Goal: Information Seeking & Learning: Check status

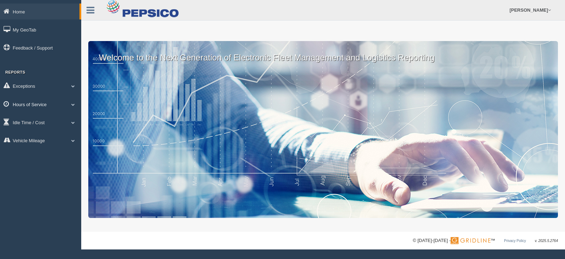
click at [41, 107] on link "Hours of Service" at bounding box center [40, 104] width 81 height 16
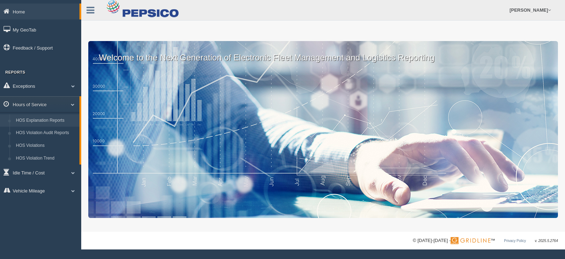
click at [41, 117] on link "HOS Explanation Reports" at bounding box center [46, 120] width 67 height 13
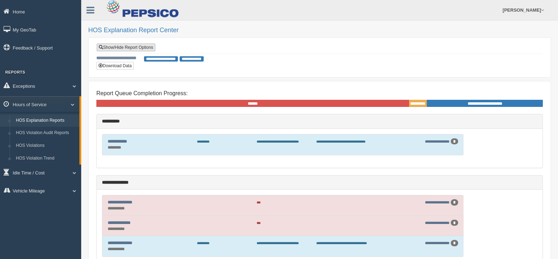
click at [129, 48] on link "Show/Hide Report Options" at bounding box center [126, 47] width 59 height 8
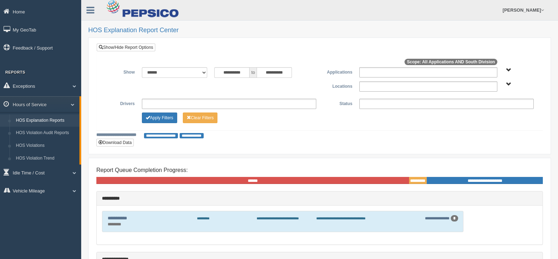
click at [510, 85] on span "South Division" at bounding box center [509, 84] width 5 height 5
click at [487, 108] on button "South Division" at bounding box center [491, 110] width 36 height 8
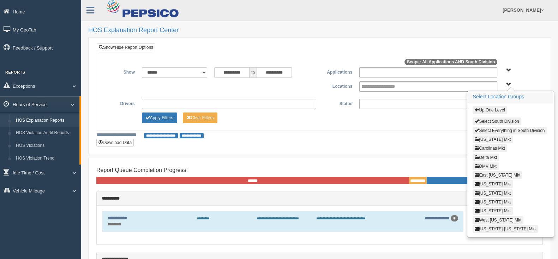
click at [493, 190] on button "[US_STATE] Mkt" at bounding box center [493, 193] width 40 height 8
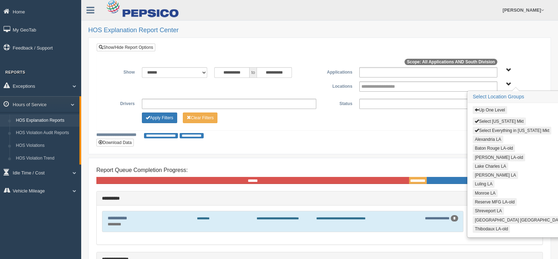
click at [480, 137] on button "Alexandria LA" at bounding box center [488, 139] width 31 height 8
click at [479, 164] on button "Lake Charles LA" at bounding box center [491, 166] width 36 height 8
click at [480, 172] on button "[PERSON_NAME] LA" at bounding box center [496, 175] width 46 height 8
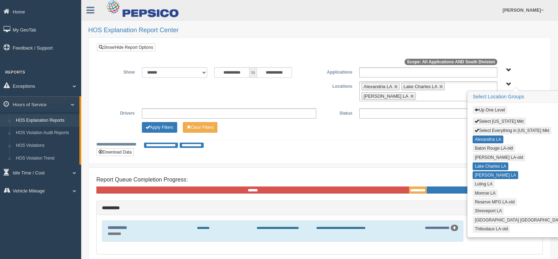
click at [480, 180] on button "Luling LA" at bounding box center [484, 184] width 22 height 8
click at [480, 190] on button "Monroe LA" at bounding box center [485, 193] width 25 height 8
click at [481, 208] on button "Shreveport LA" at bounding box center [488, 211] width 31 height 8
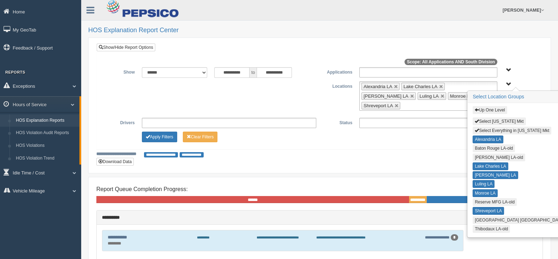
click at [481, 213] on div "Up One Level Select Louisiana Mkt Select Everything in Louisiana Mkt Alexandria…" at bounding box center [516, 170] width 96 height 134
click at [480, 216] on button "[GEOGRAPHIC_DATA] [GEOGRAPHIC_DATA]" at bounding box center [520, 220] width 94 height 8
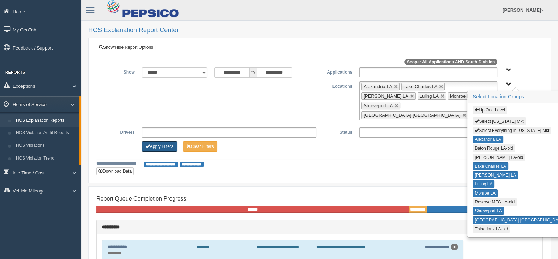
drag, startPoint x: 158, startPoint y: 137, endPoint x: 159, endPoint y: 141, distance: 3.7
click at [158, 141] on button "Apply Filters" at bounding box center [159, 146] width 35 height 11
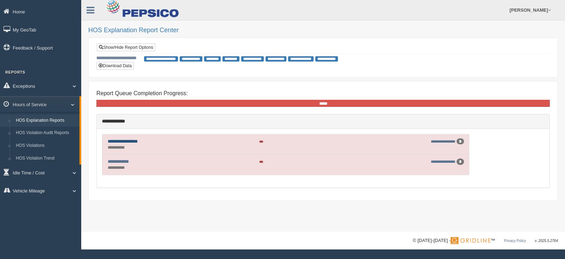
click at [126, 139] on link "**********" at bounding box center [123, 141] width 30 height 5
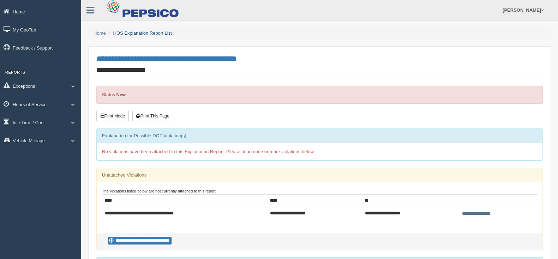
click at [136, 33] on link "HOS Explanation Report List" at bounding box center [142, 32] width 59 height 5
click at [96, 33] on link "Home" at bounding box center [100, 32] width 12 height 5
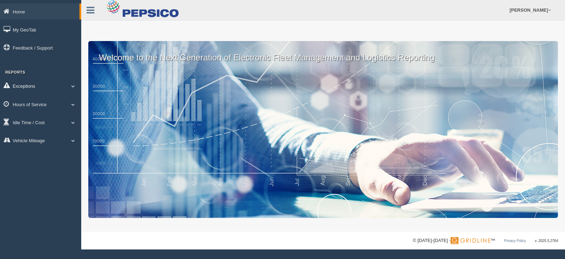
click at [58, 88] on link "Exceptions" at bounding box center [40, 86] width 81 height 16
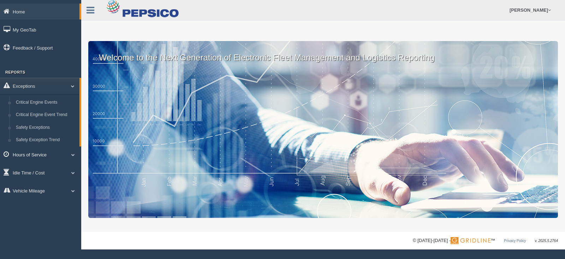
click at [46, 155] on link "Hours of Service" at bounding box center [40, 154] width 81 height 16
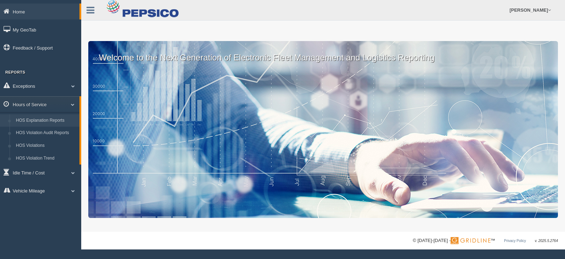
click at [45, 121] on link "HOS Explanation Reports" at bounding box center [46, 120] width 67 height 13
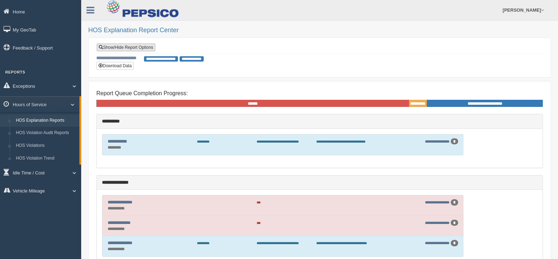
click at [122, 48] on link "Show/Hide Report Options" at bounding box center [126, 47] width 59 height 8
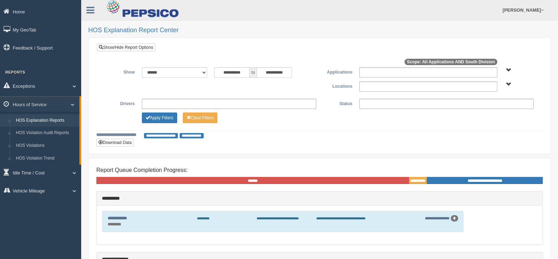
click at [509, 84] on span "South Division" at bounding box center [509, 84] width 5 height 5
click at [491, 107] on button "South Division" at bounding box center [491, 110] width 36 height 8
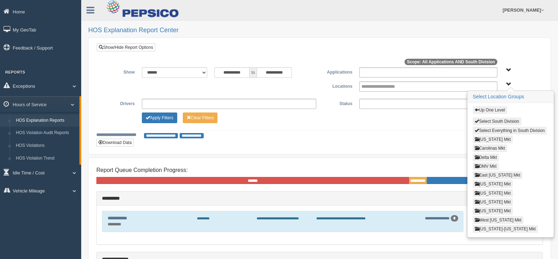
click at [490, 189] on button "[US_STATE] Mkt" at bounding box center [493, 193] width 40 height 8
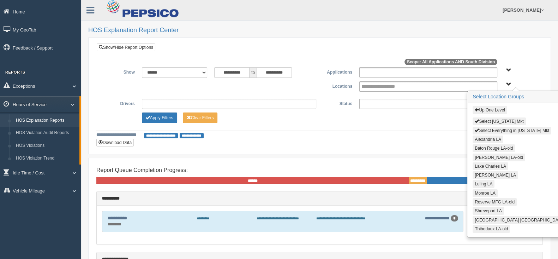
click at [487, 136] on button "Alexandria LA" at bounding box center [488, 139] width 31 height 8
click at [484, 163] on button "Lake Charles LA" at bounding box center [491, 166] width 36 height 8
click at [483, 171] on button "[PERSON_NAME] LA" at bounding box center [496, 175] width 46 height 8
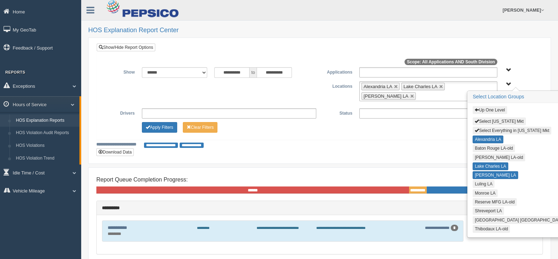
drag, startPoint x: 481, startPoint y: 179, endPoint x: 478, endPoint y: 185, distance: 7.2
click at [481, 180] on button "Luling LA" at bounding box center [484, 184] width 22 height 8
click at [477, 189] on button "Monroe LA" at bounding box center [485, 193] width 25 height 8
click at [477, 207] on button "Shreveport LA" at bounding box center [488, 211] width 31 height 8
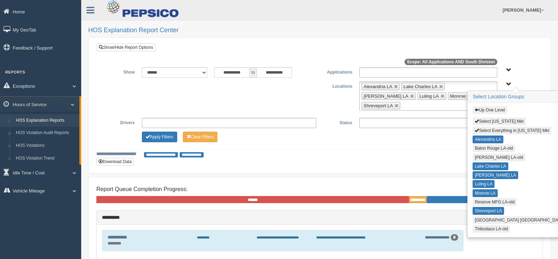
click at [477, 216] on button "[GEOGRAPHIC_DATA] [GEOGRAPHIC_DATA]" at bounding box center [520, 220] width 94 height 8
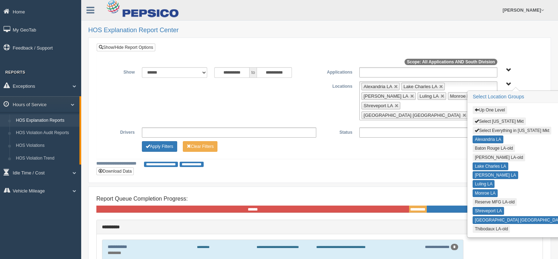
click at [189, 127] on ul "**********" at bounding box center [229, 132] width 174 height 10
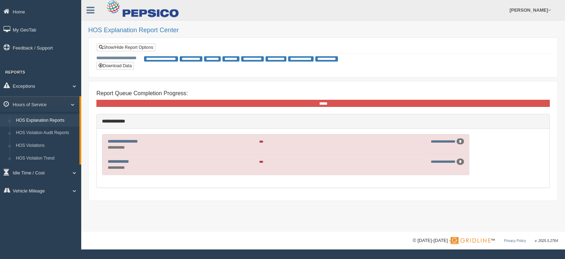
drag, startPoint x: 272, startPoint y: 185, endPoint x: 320, endPoint y: 123, distance: 78.6
click at [313, 131] on div "**********" at bounding box center [323, 158] width 453 height 59
